Goal: Task Accomplishment & Management: Complete application form

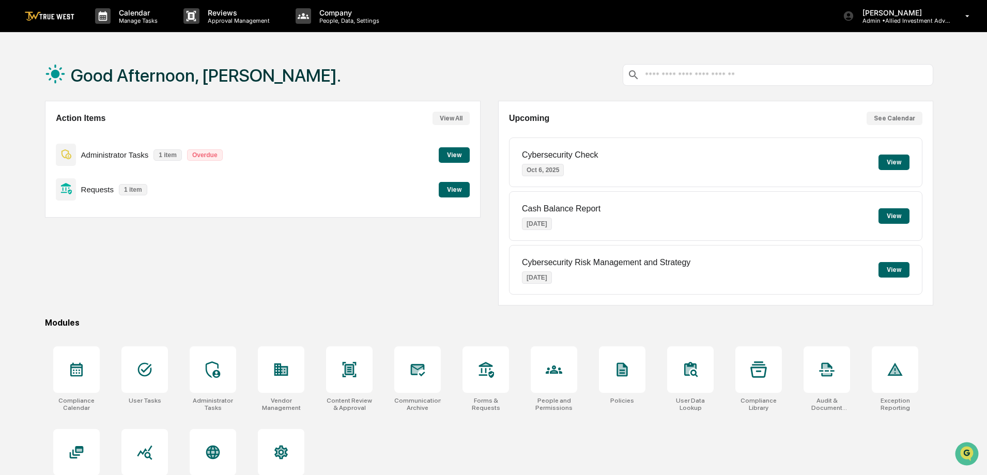
click at [457, 191] on button "View" at bounding box center [454, 190] width 31 height 16
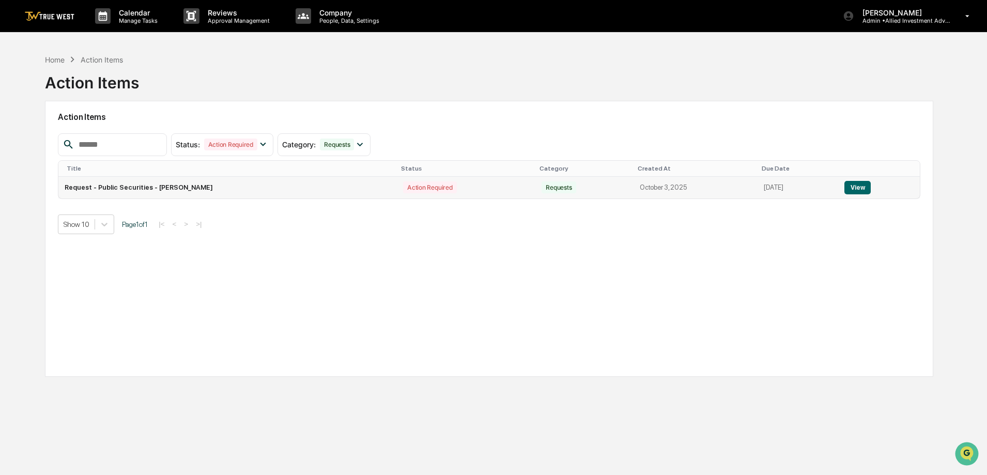
click at [847, 186] on button "View" at bounding box center [858, 187] width 26 height 13
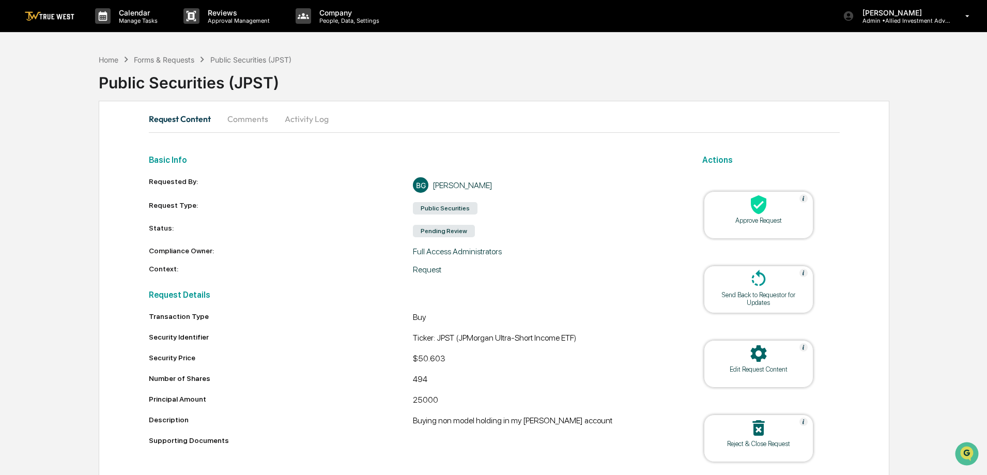
click at [752, 202] on icon at bounding box center [759, 204] width 16 height 19
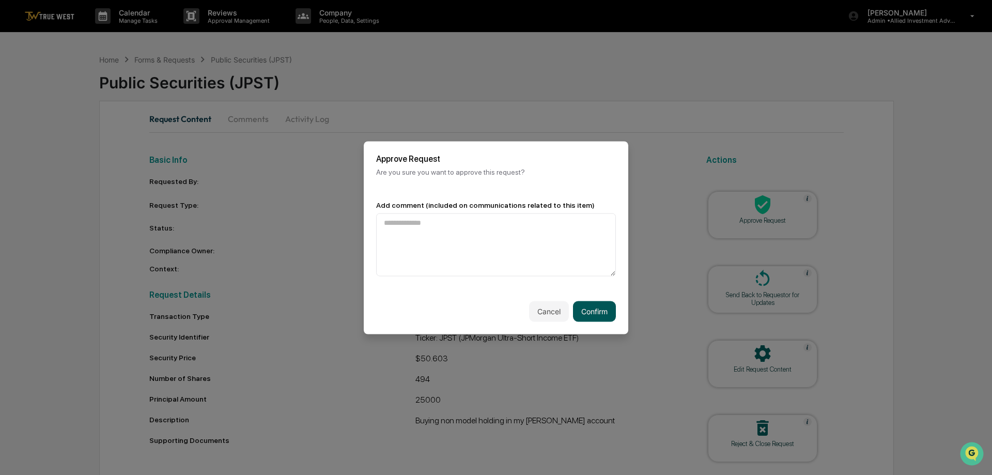
click at [596, 308] on button "Confirm" at bounding box center [594, 311] width 43 height 21
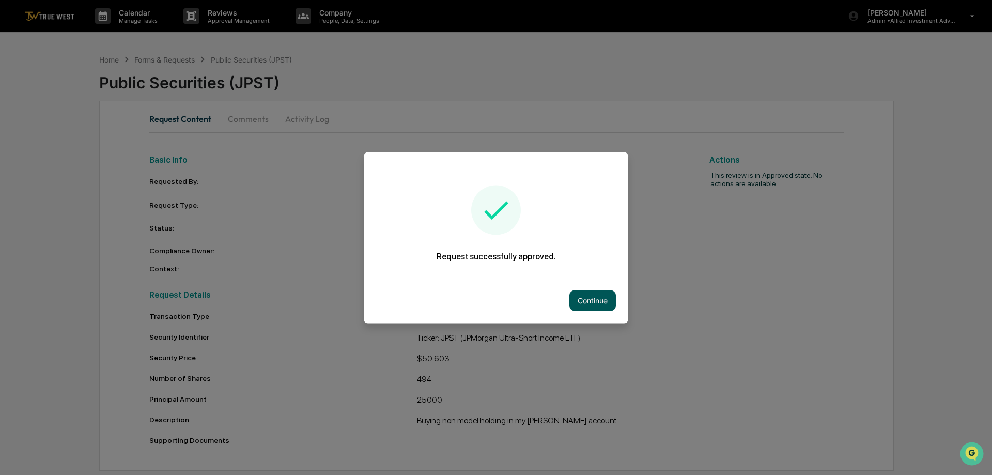
click at [591, 294] on button "Continue" at bounding box center [593, 300] width 47 height 21
